Goal: Book appointment/travel/reservation

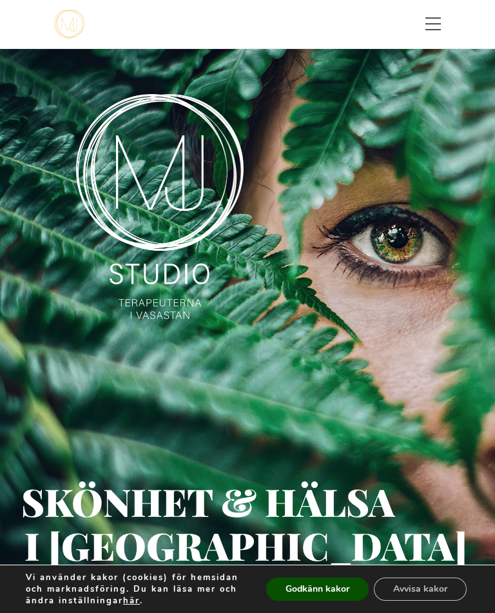
click at [431, 588] on button "Avvisa kakor" at bounding box center [420, 588] width 93 height 23
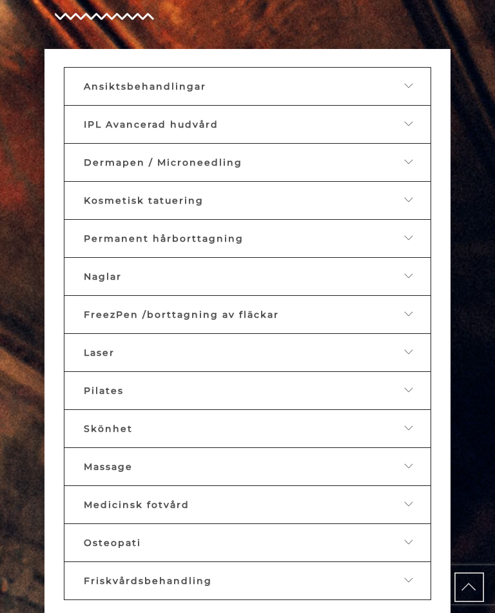
scroll to position [1038, 0]
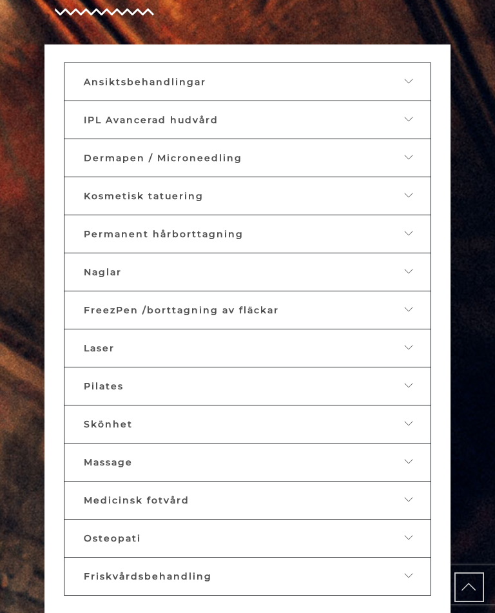
click at [403, 506] on div at bounding box center [401, 500] width 20 height 12
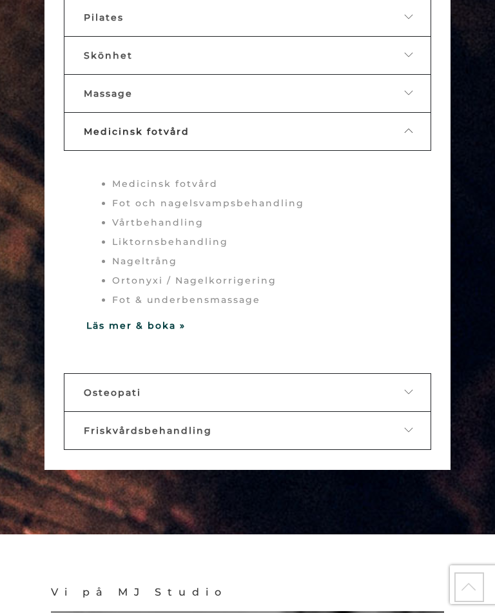
scroll to position [1412, 0]
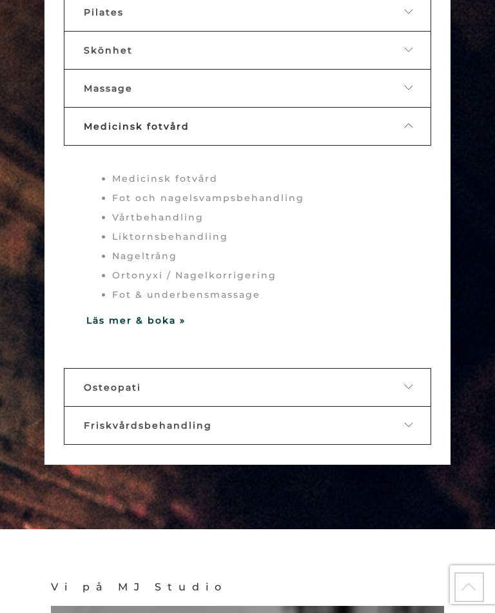
click at [202, 132] on div "Medicinsk fotvård" at bounding box center [237, 126] width 307 height 12
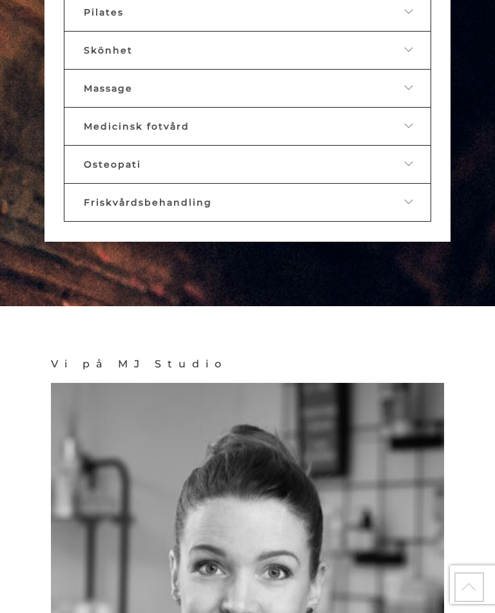
click at [203, 132] on div "Medicinsk fotvård" at bounding box center [237, 126] width 307 height 12
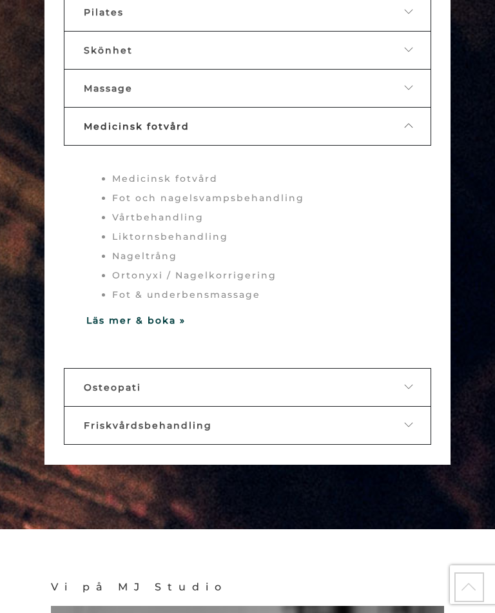
click at [172, 326] on strong "Läs mer & boka »" at bounding box center [135, 320] width 99 height 12
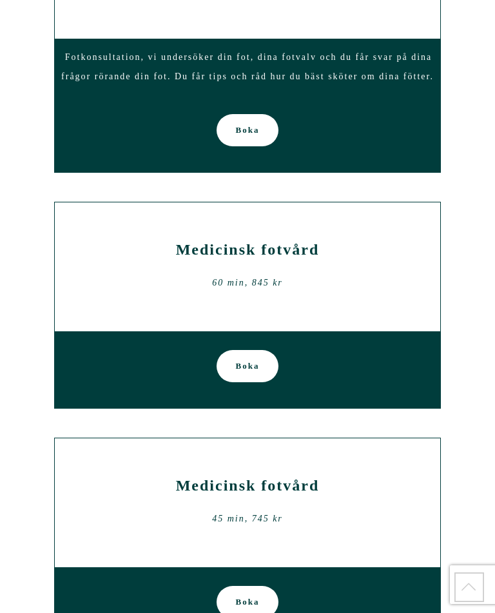
click at [255, 363] on span "Boka" at bounding box center [248, 366] width 24 height 32
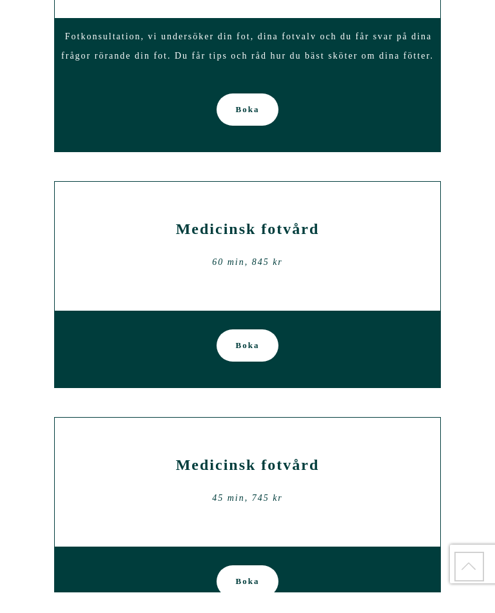
scroll to position [345, 0]
